Goal: Information Seeking & Learning: Learn about a topic

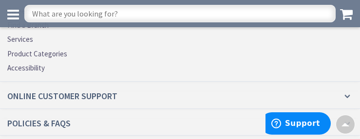
scroll to position [2066, 0]
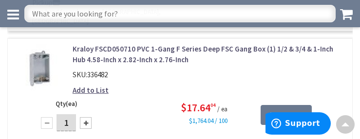
scroll to position [2058, 0]
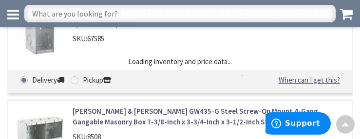
scroll to position [2074, 0]
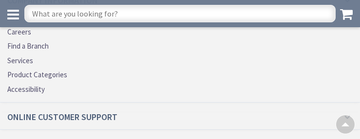
scroll to position [2036, 0]
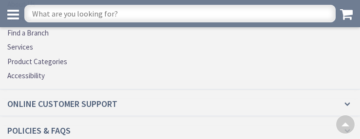
scroll to position [2012, 0]
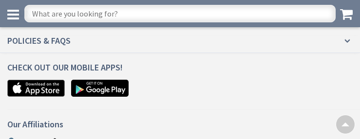
scroll to position [1268, 0]
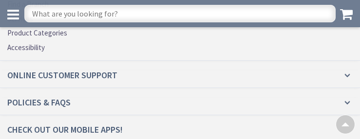
scroll to position [2211, 0]
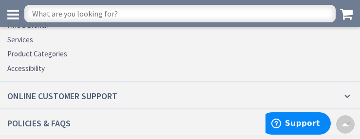
scroll to position [2113, 0]
